Goal: Transaction & Acquisition: Book appointment/travel/reservation

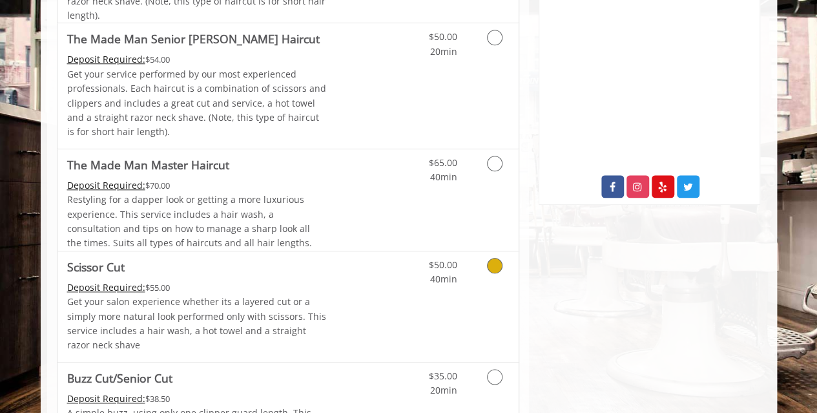
scroll to position [601, 0]
click at [483, 263] on link "Grooming services" at bounding box center [492, 269] width 33 height 36
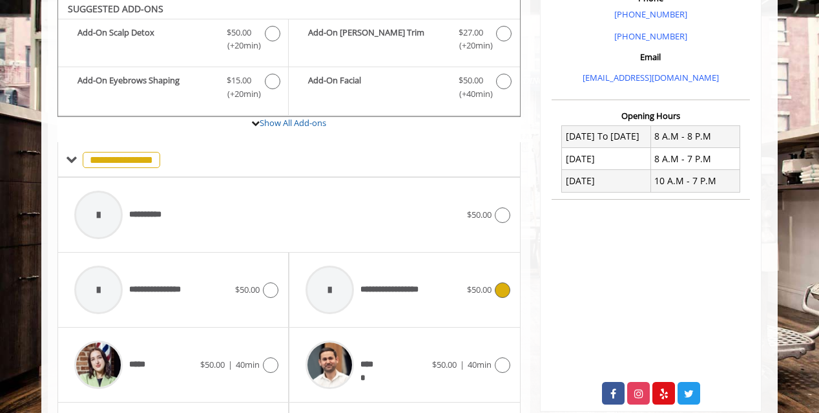
scroll to position [389, 0]
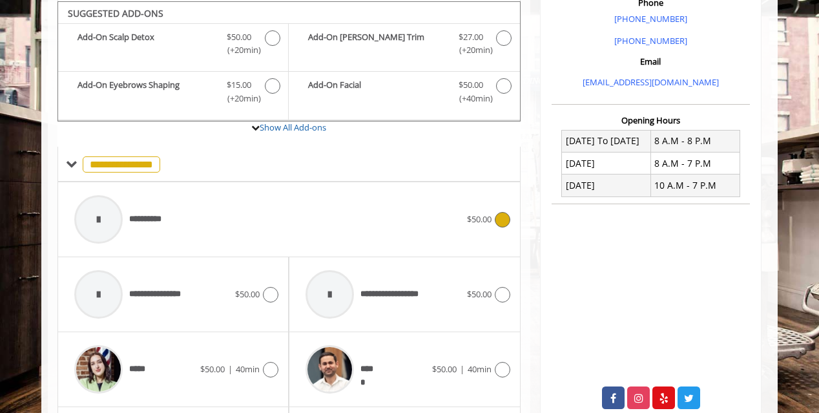
click at [456, 219] on div "**********" at bounding box center [267, 219] width 399 height 61
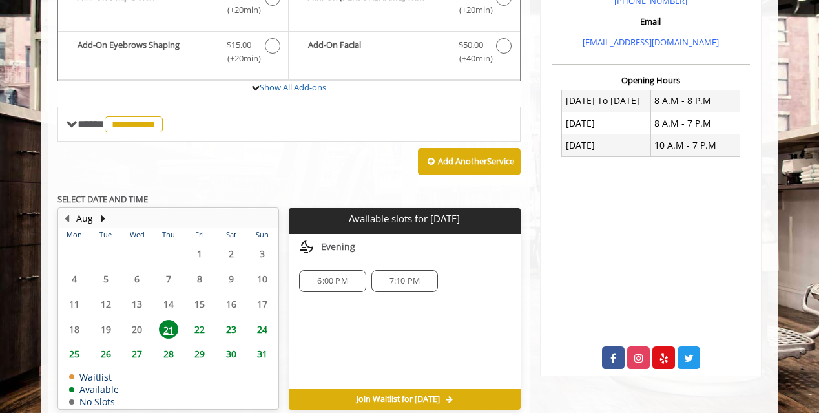
scroll to position [430, 0]
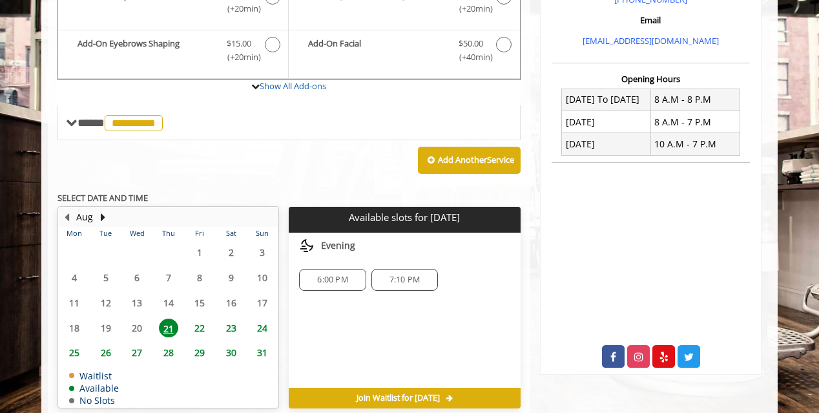
click at [326, 276] on span "6:00 PM" at bounding box center [332, 280] width 30 height 10
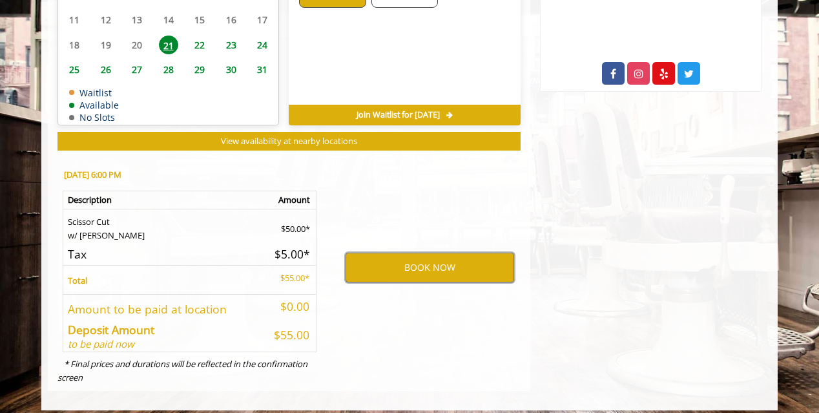
scroll to position [719, 0]
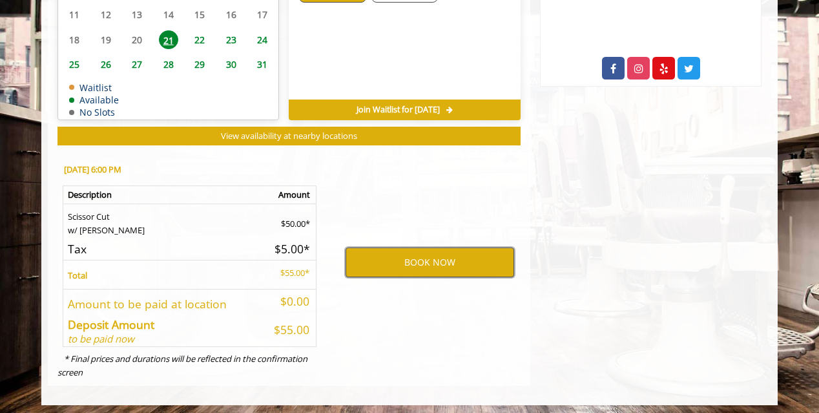
click at [439, 259] on button "BOOK NOW" at bounding box center [430, 262] width 169 height 30
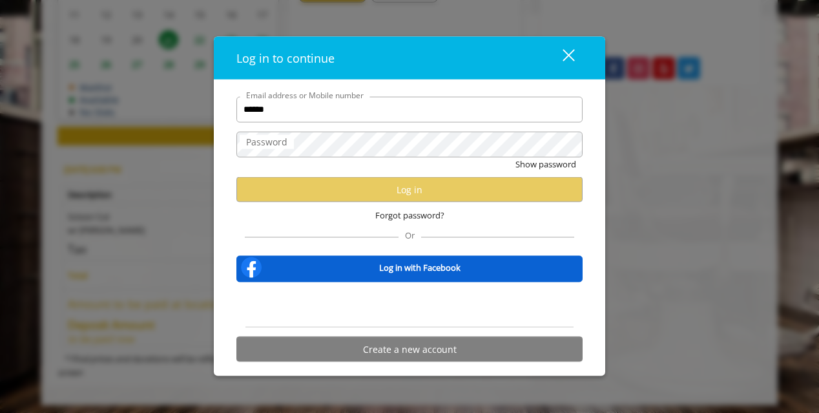
type input "**********"
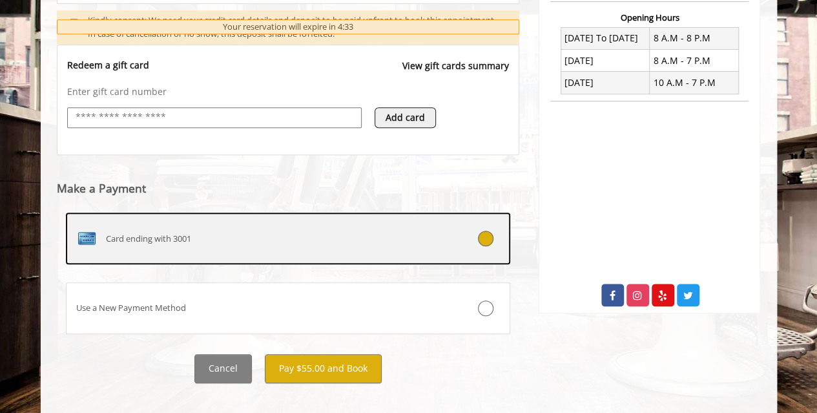
scroll to position [505, 0]
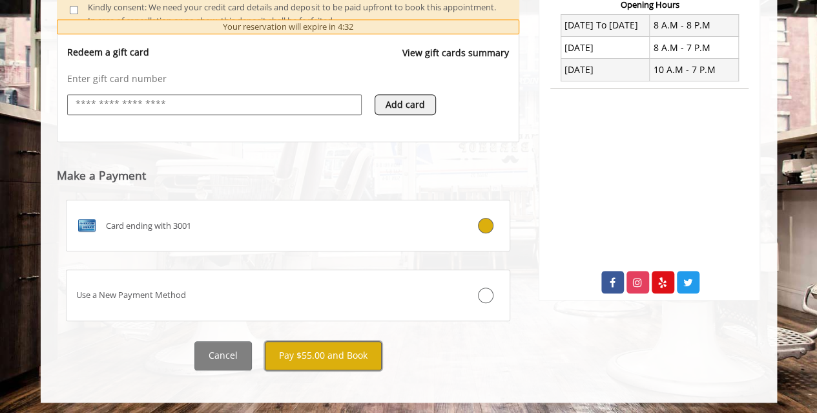
click at [338, 353] on button "Pay $55.00 and Book" at bounding box center [323, 355] width 117 height 29
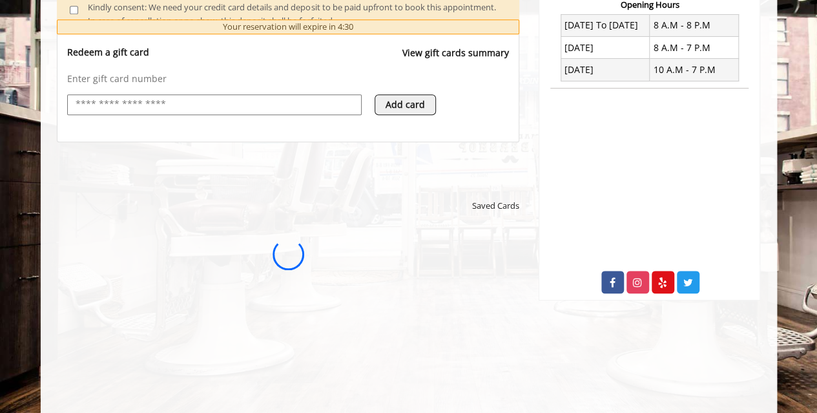
scroll to position [0, 0]
